Goal: Task Accomplishment & Management: Manage account settings

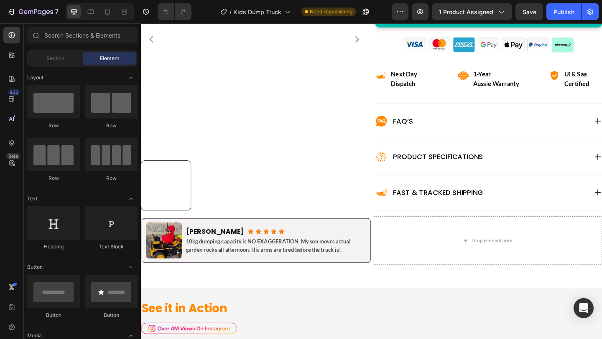
scroll to position [394, 0]
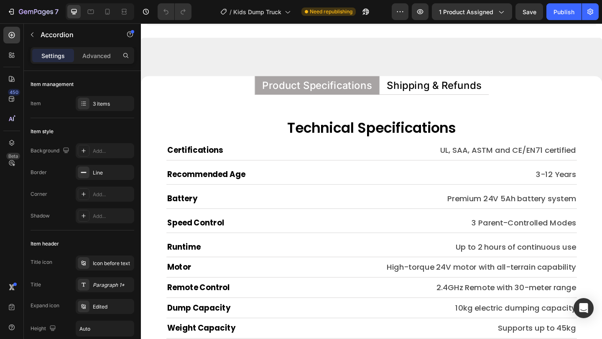
scroll to position [4379, 0]
click at [471, 94] on p "Shipping & Refunds" at bounding box center [459, 90] width 103 height 11
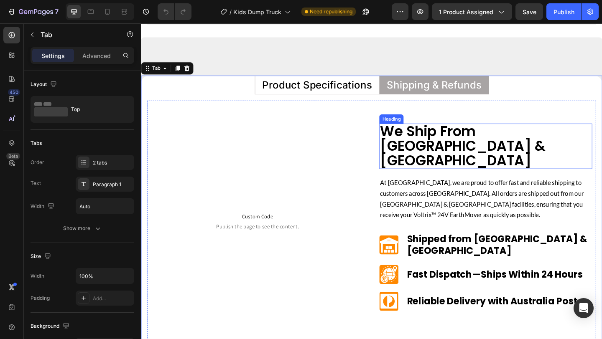
click at [471, 154] on h2 "We Ship From [GEOGRAPHIC_DATA] & [GEOGRAPHIC_DATA]" at bounding box center [516, 156] width 232 height 49
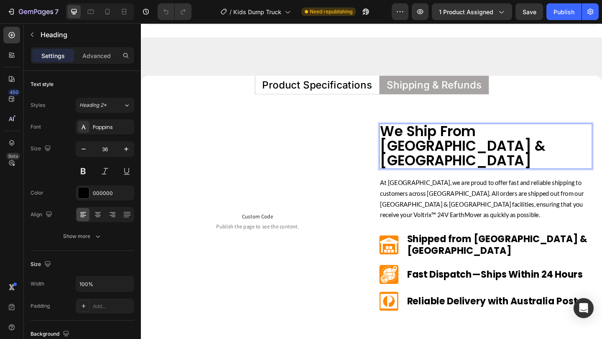
click at [471, 154] on p "We Ship From [GEOGRAPHIC_DATA] & [GEOGRAPHIC_DATA]" at bounding box center [516, 157] width 230 height 48
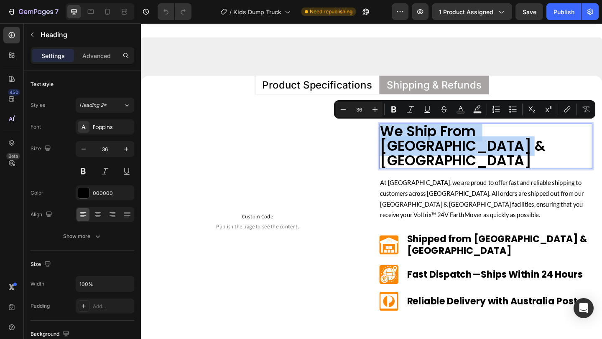
click at [471, 154] on p "We Ship From [GEOGRAPHIC_DATA] & [GEOGRAPHIC_DATA]" at bounding box center [516, 157] width 230 height 48
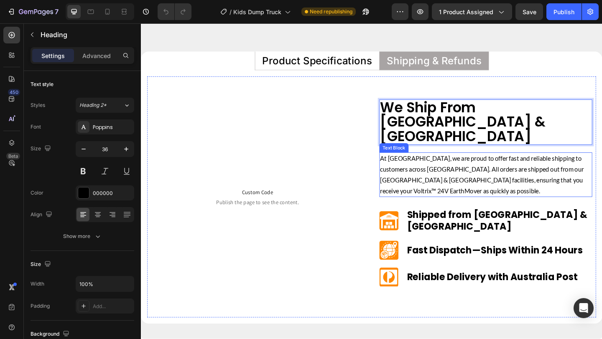
scroll to position [4419, 0]
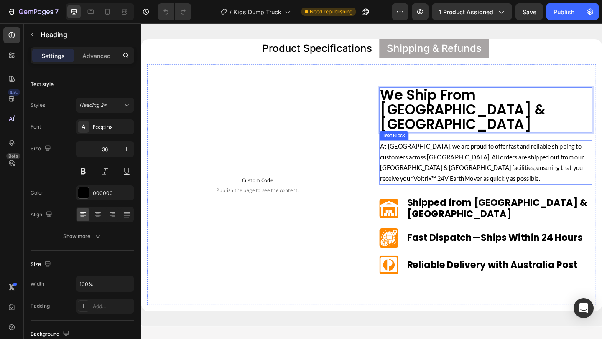
click at [469, 212] on p "Shipped from [GEOGRAPHIC_DATA] & [GEOGRAPHIC_DATA]" at bounding box center [530, 224] width 201 height 25
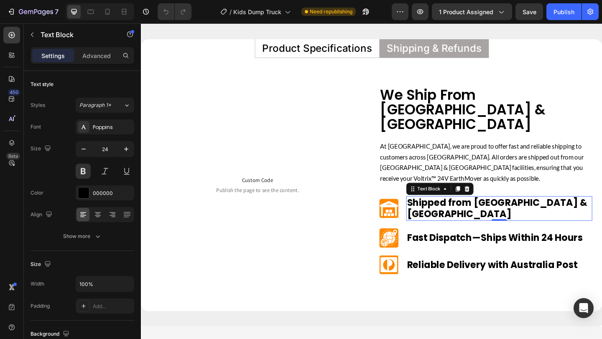
click at [480, 212] on p "Shipped from [GEOGRAPHIC_DATA] & [GEOGRAPHIC_DATA]" at bounding box center [530, 224] width 201 height 25
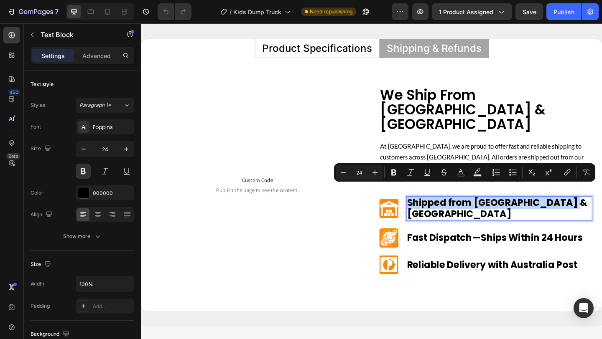
copy p "Shipped from [GEOGRAPHIC_DATA] & [GEOGRAPHIC_DATA]"
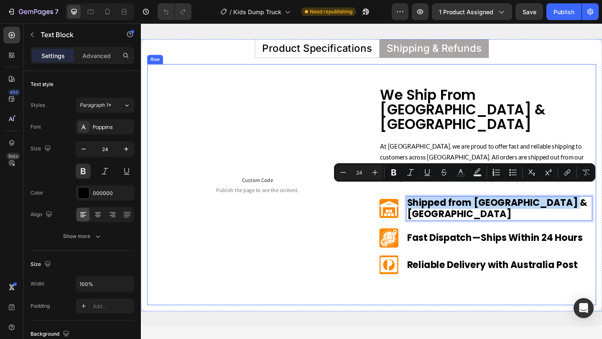
click at [348, 145] on div "Custom Code Publish the page to see the content. Custom Code Row" at bounding box center [268, 199] width 232 height 212
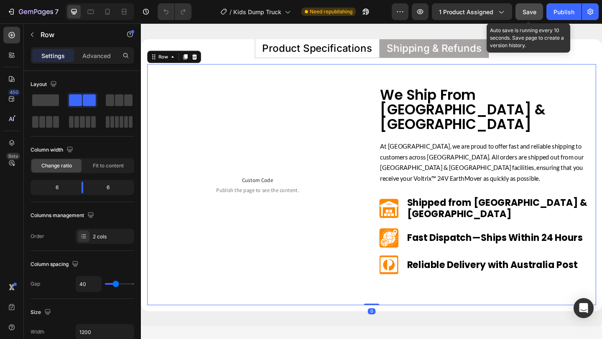
click at [530, 8] on div "Save" at bounding box center [529, 12] width 14 height 9
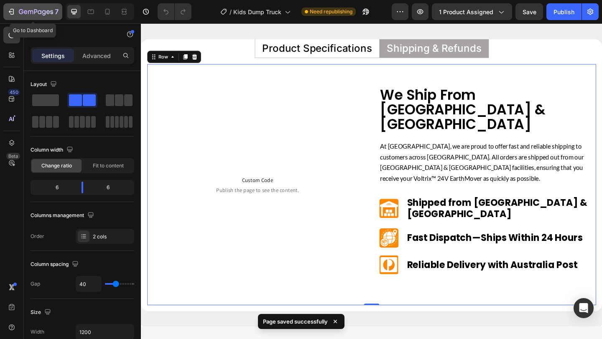
click at [36, 12] on icon "button" at bounding box center [35, 11] width 3 height 5
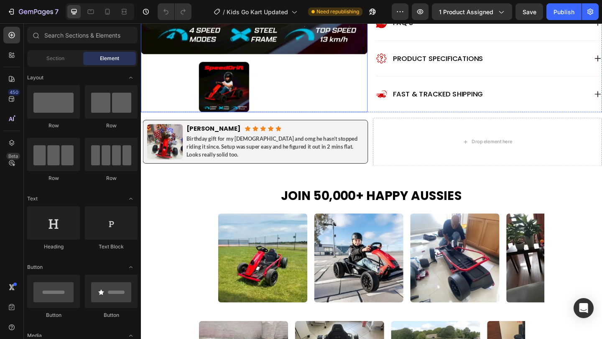
scroll to position [419, 0]
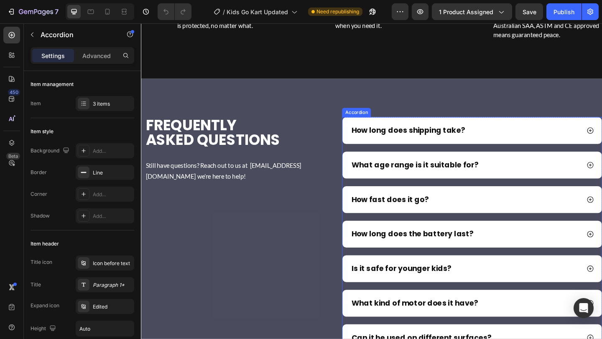
scroll to position [3622, 0]
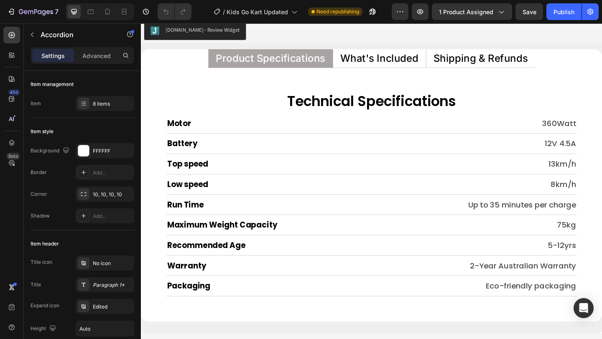
scroll to position [4107, 0]
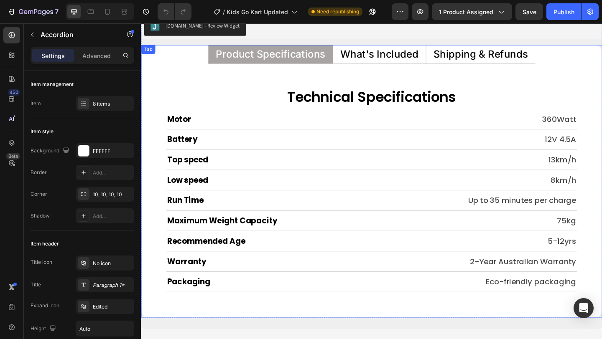
click at [495, 59] on p "Shipping & Refunds" at bounding box center [510, 56] width 103 height 11
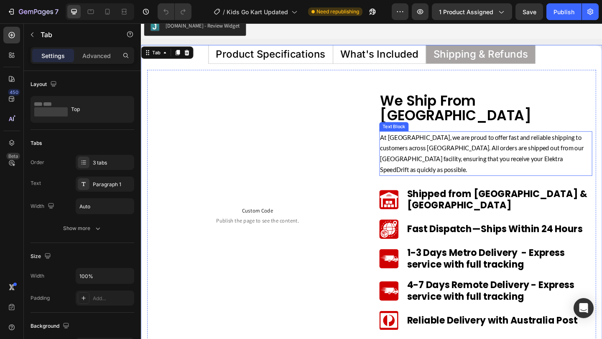
click at [488, 158] on p "At Hoveroo, we are proud to offer fast and reliable shipping to customers acros…" at bounding box center [516, 165] width 230 height 47
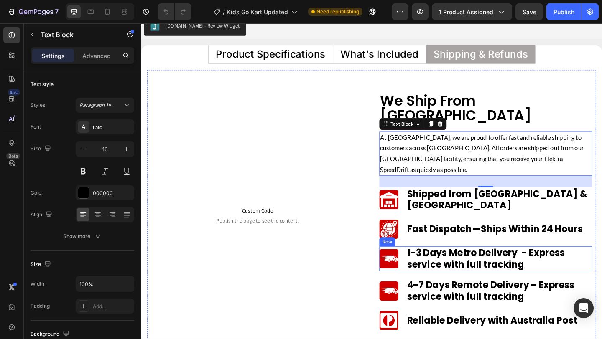
click at [424, 266] on div "Image 1-3 Days Metro Delivery - Express service with full tracking Text Block R…" at bounding box center [516, 279] width 232 height 27
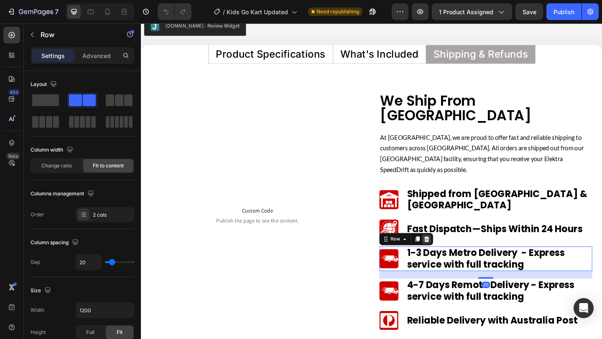
click at [451, 255] on icon at bounding box center [451, 258] width 5 height 6
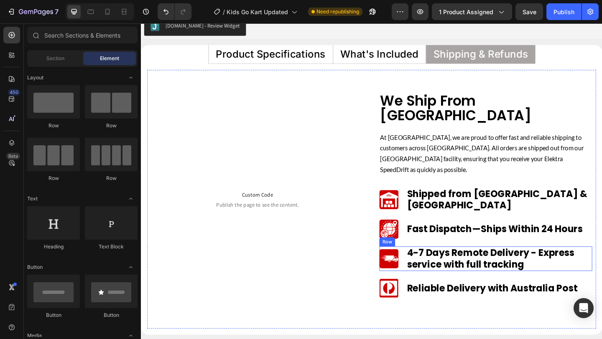
click at [425, 266] on div "Image 4-7 Days Remote Delivery - Express service with full tracking Text Block …" at bounding box center [516, 279] width 232 height 27
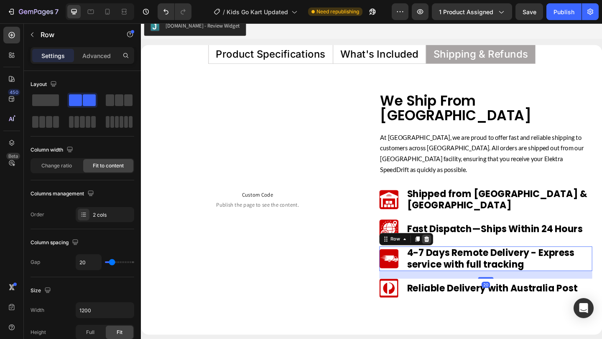
click at [453, 255] on icon at bounding box center [451, 258] width 7 height 7
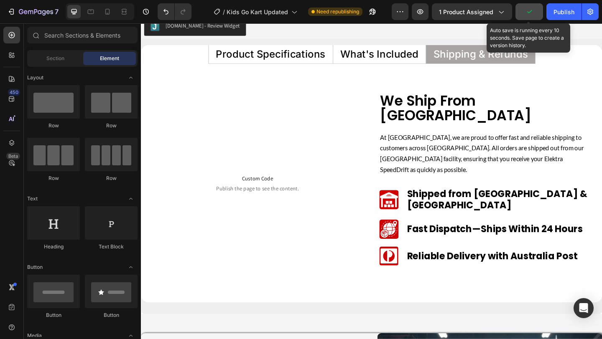
click at [530, 11] on icon "button" at bounding box center [529, 12] width 8 height 8
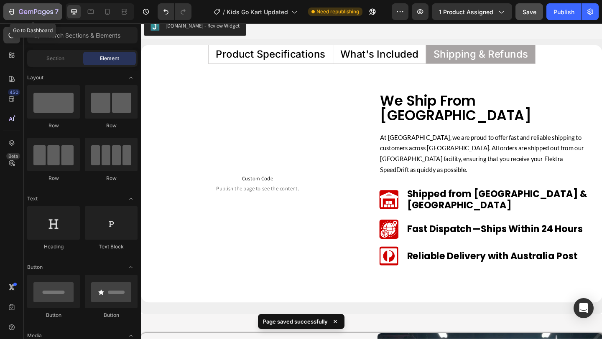
click at [19, 16] on div "7" at bounding box center [39, 12] width 40 height 10
